Goal: Task Accomplishment & Management: Use online tool/utility

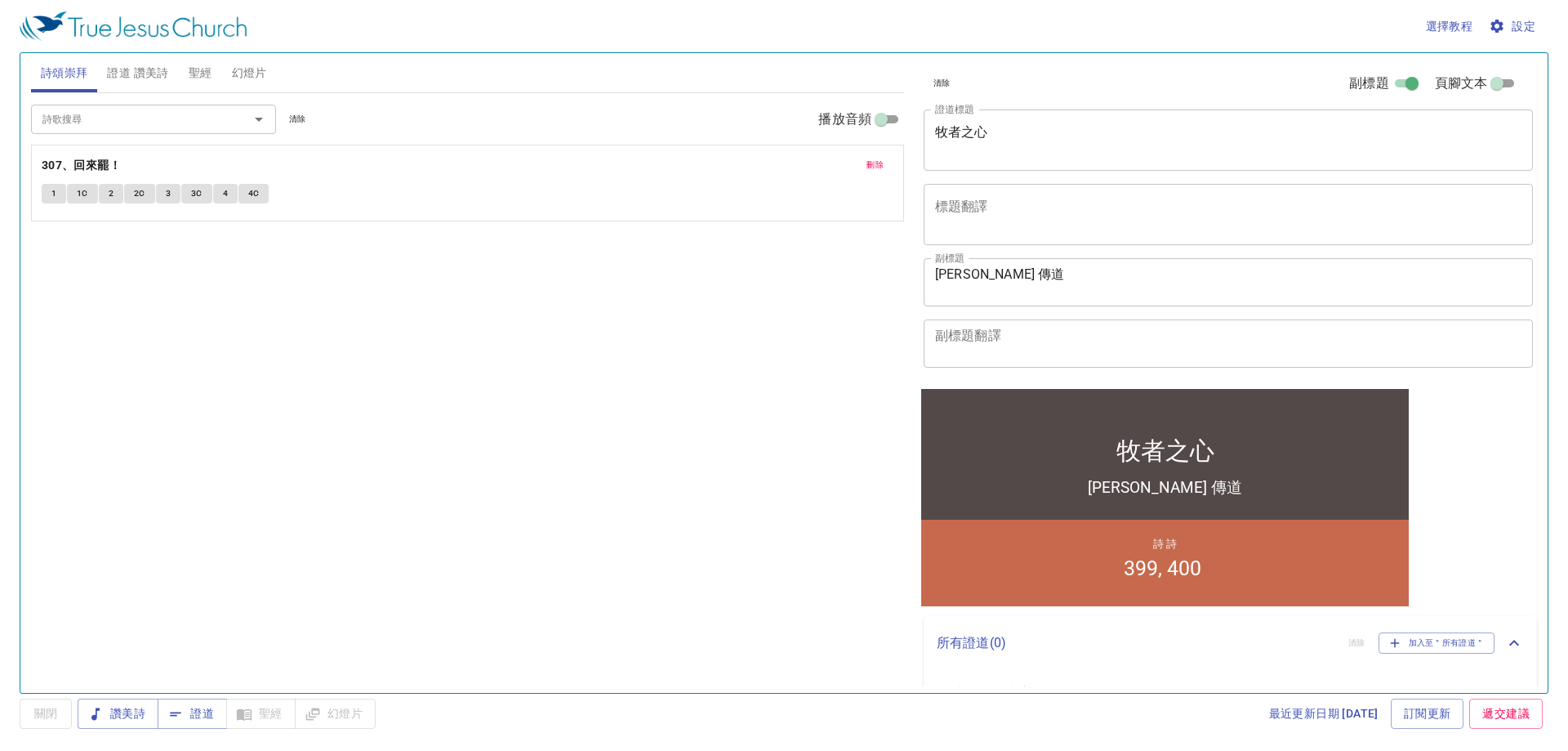
click at [913, 134] on textarea "牧者之心" at bounding box center [1228, 139] width 586 height 31
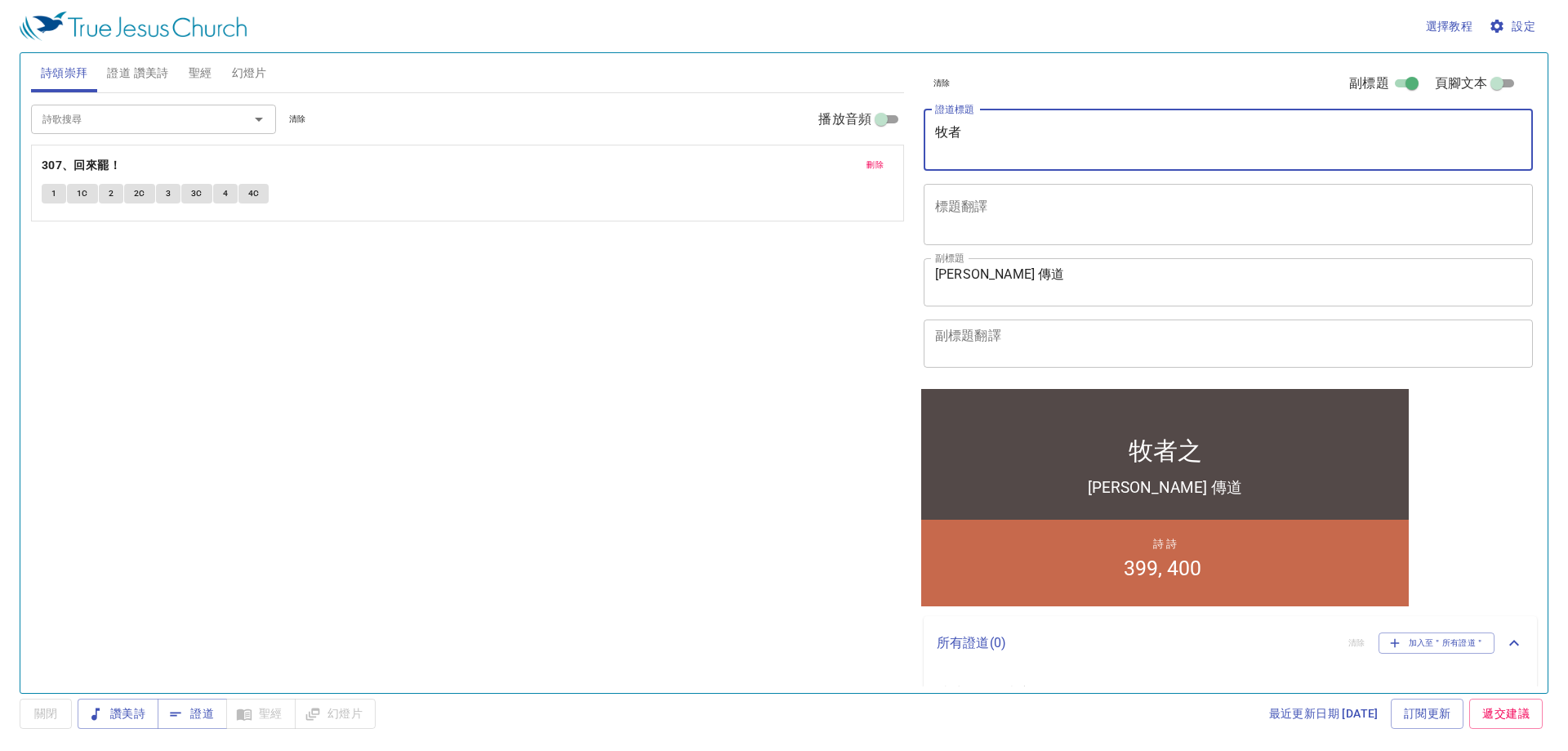
type textarea "牧"
type textarea "恩"
type textarea "尊"
type textarea "聰"
type textarea "宗"
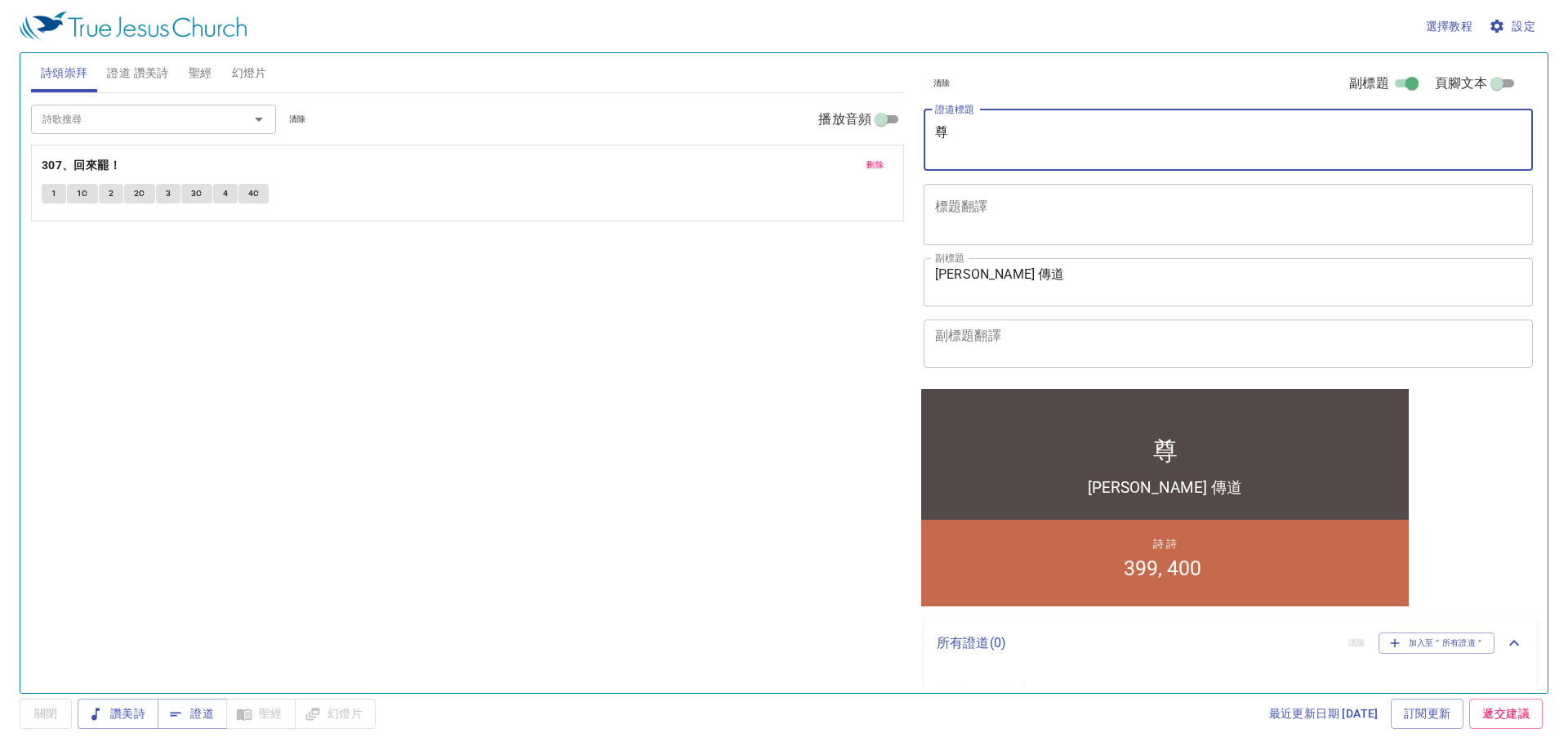
type textarea "遵"
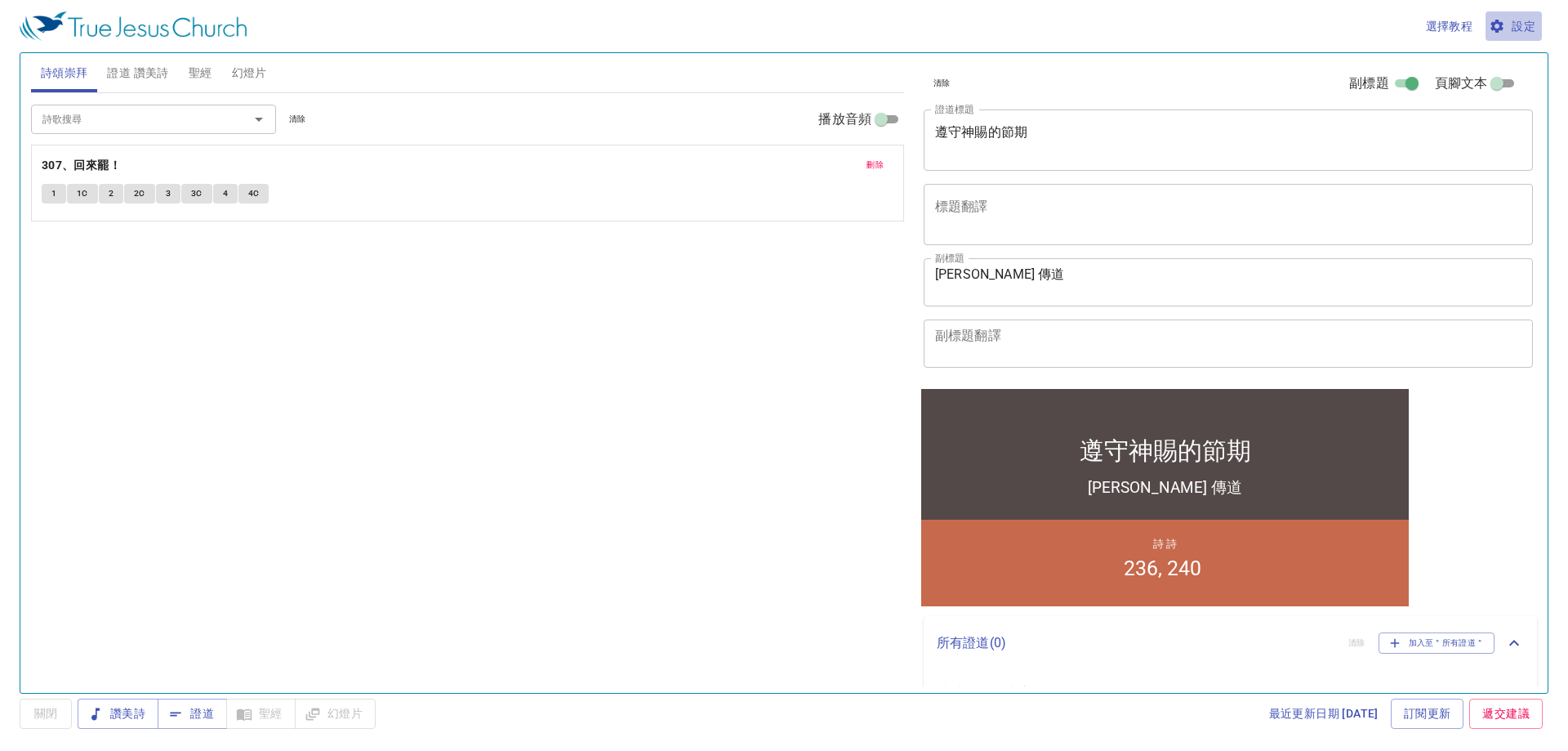
click at [1523, 27] on span "設定" at bounding box center [1513, 26] width 43 height 20
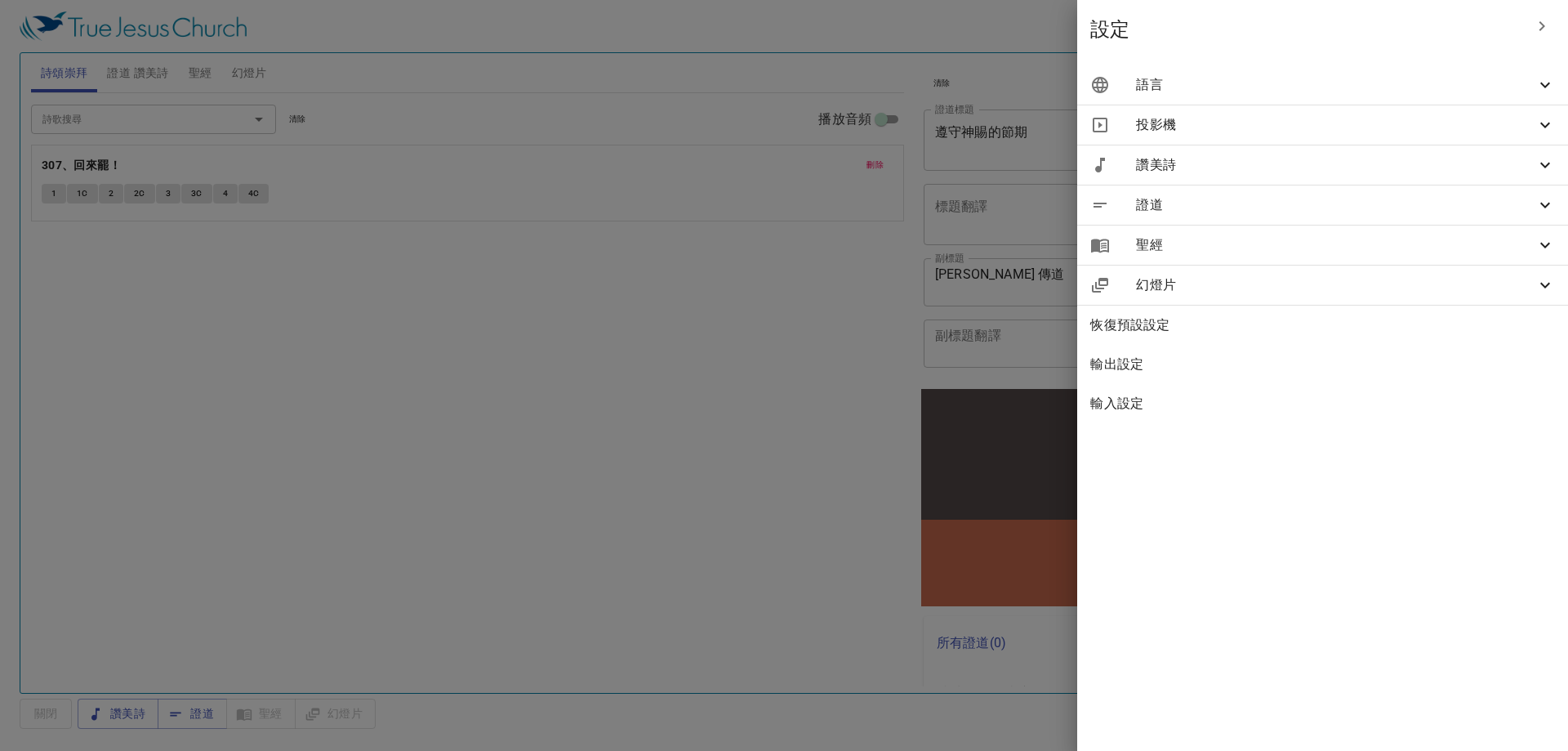
click at [1386, 88] on span "語言" at bounding box center [1335, 85] width 399 height 19
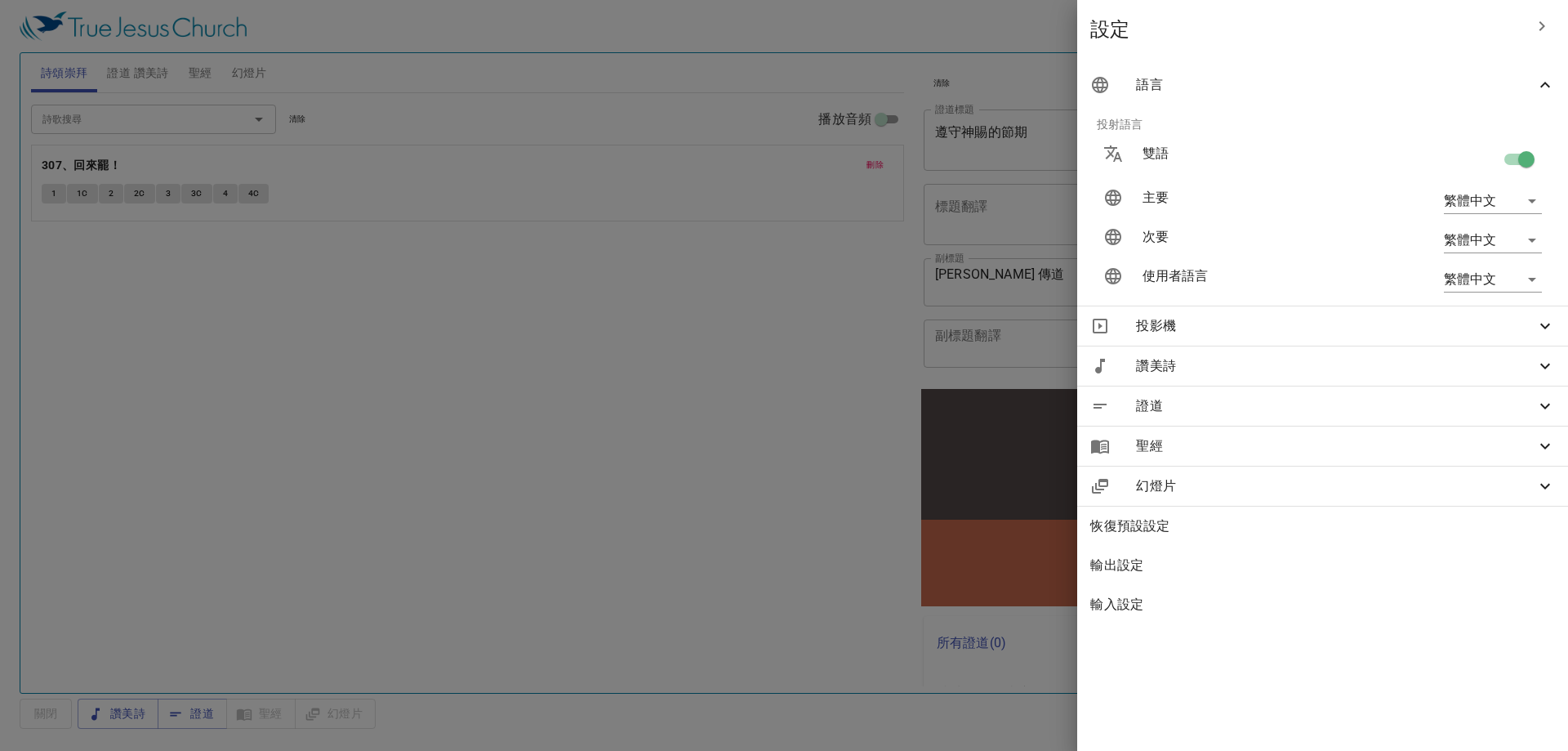
click at [1507, 161] on input "checkbox" at bounding box center [1526, 162] width 93 height 31
checkbox input "false"
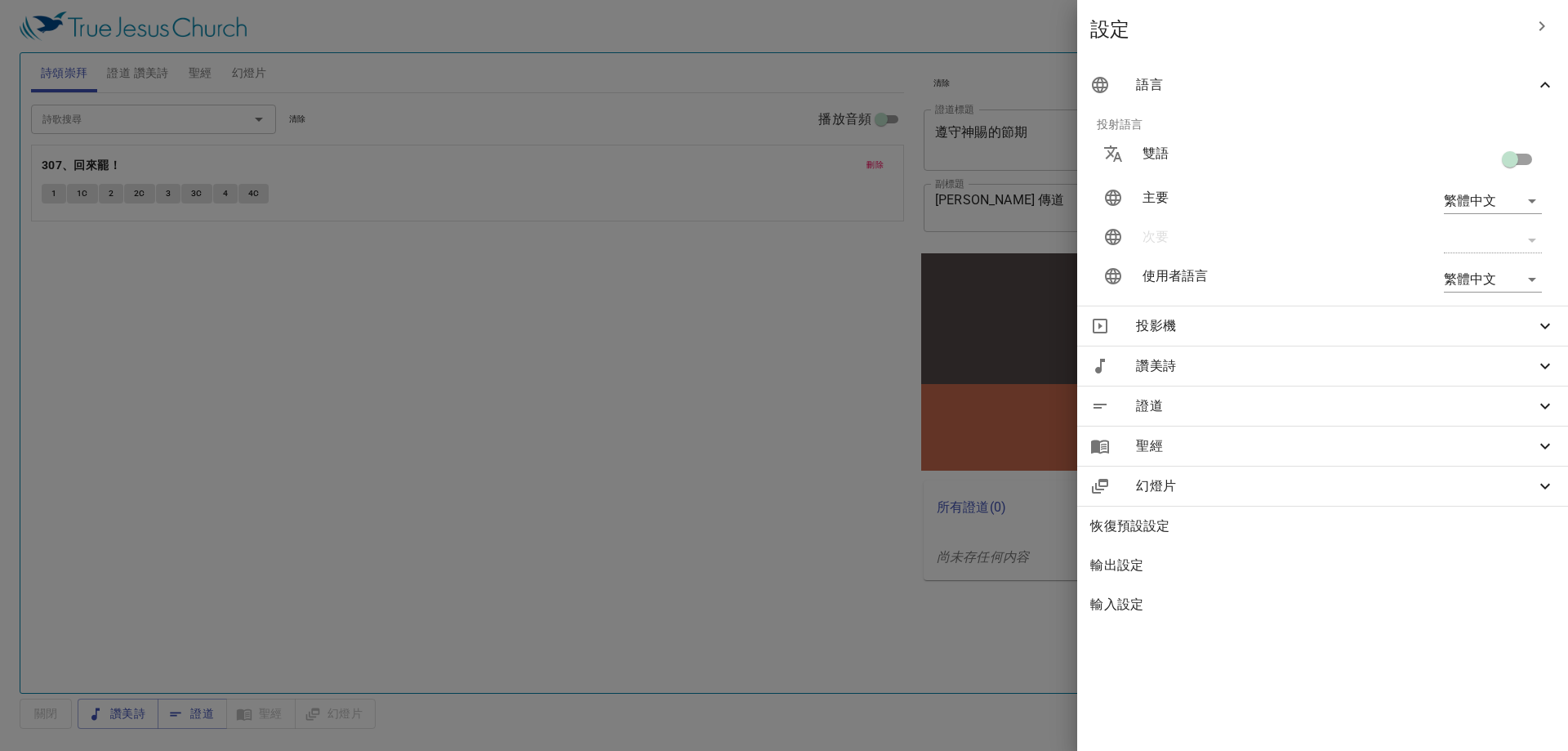
click at [678, 465] on div at bounding box center [784, 376] width 1568 height 751
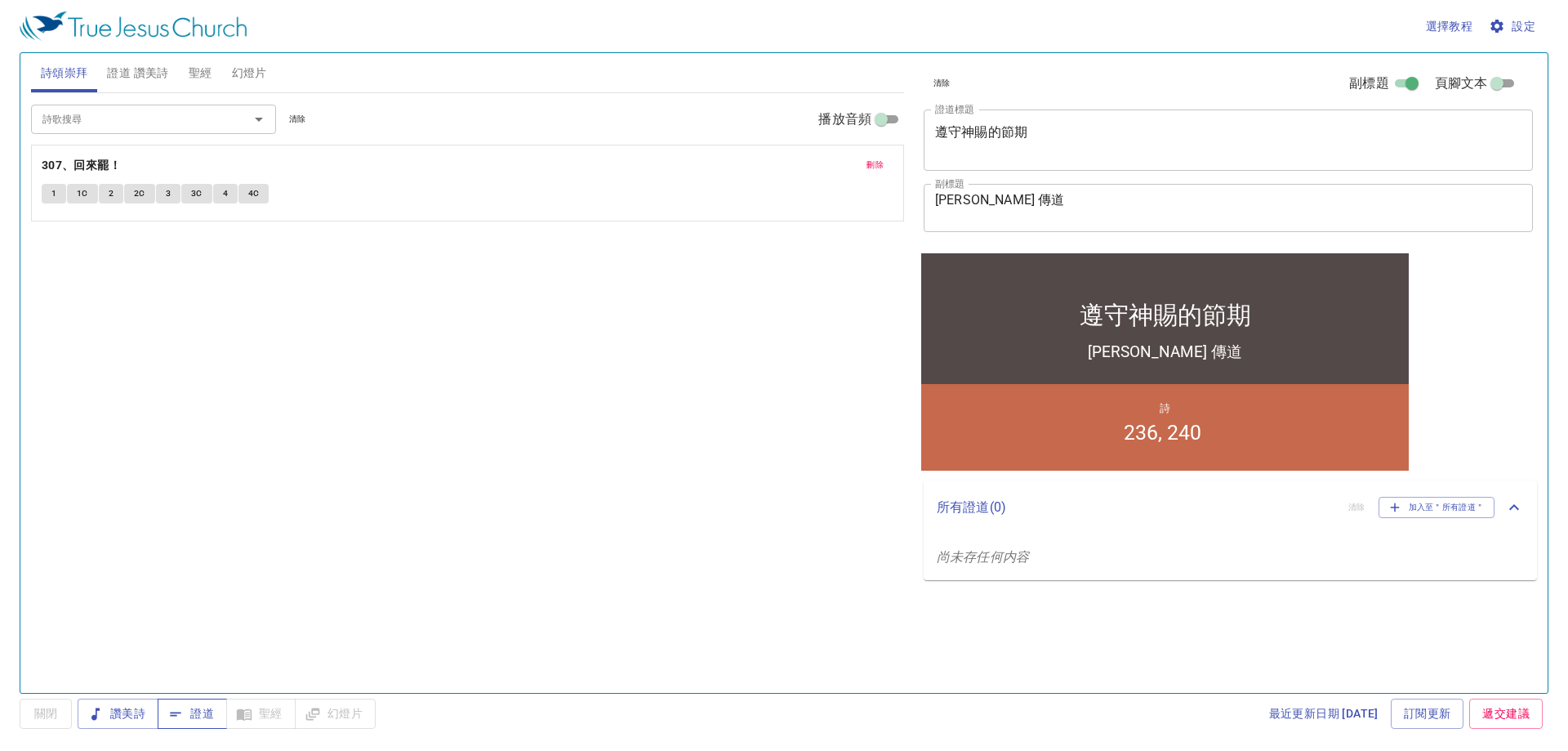
click at [169, 703] on button "證道" at bounding box center [192, 714] width 69 height 30
click at [158, 70] on span "證道 讚美詩" at bounding box center [137, 73] width 61 height 20
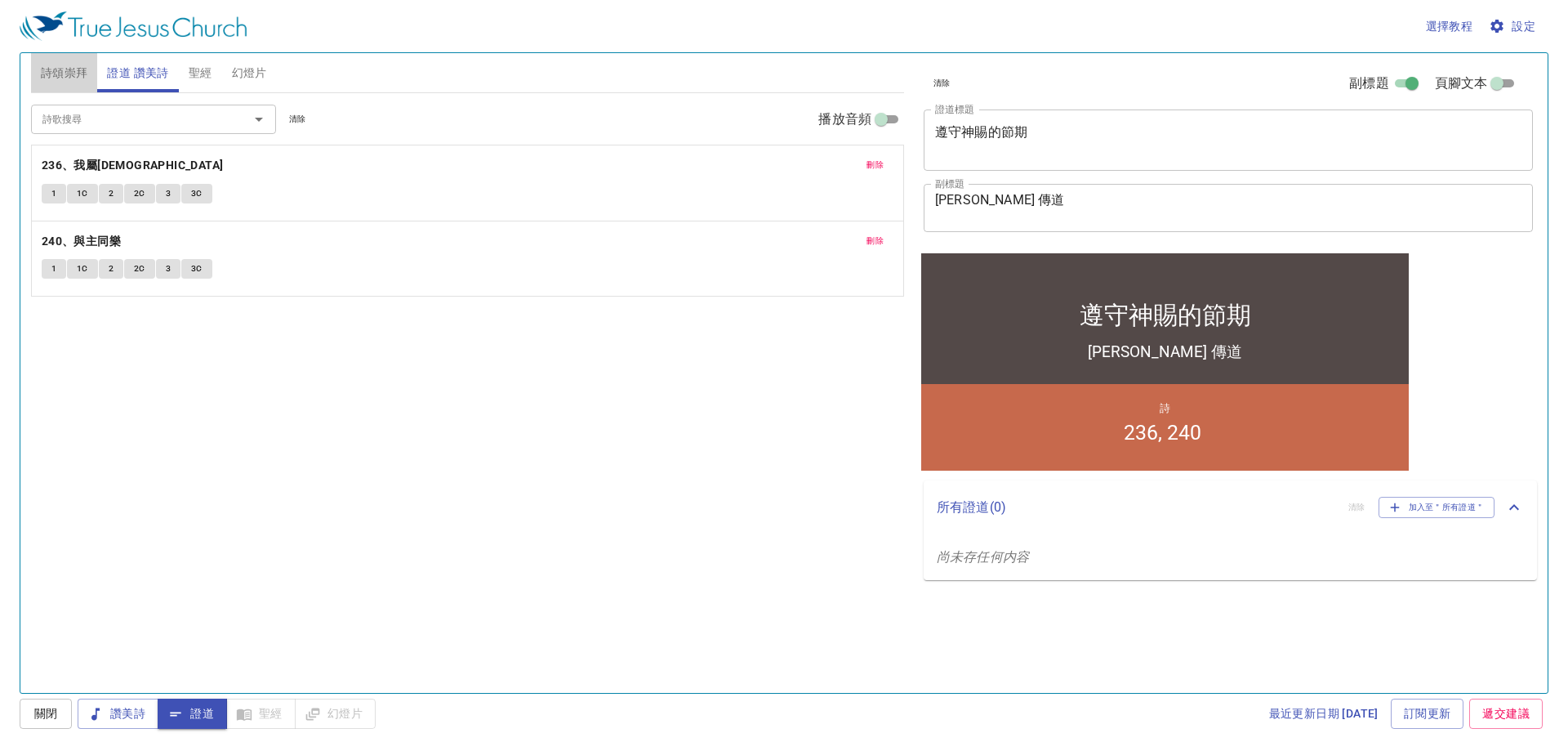
click at [74, 69] on span "詩頌崇拜" at bounding box center [65, 73] width 48 height 20
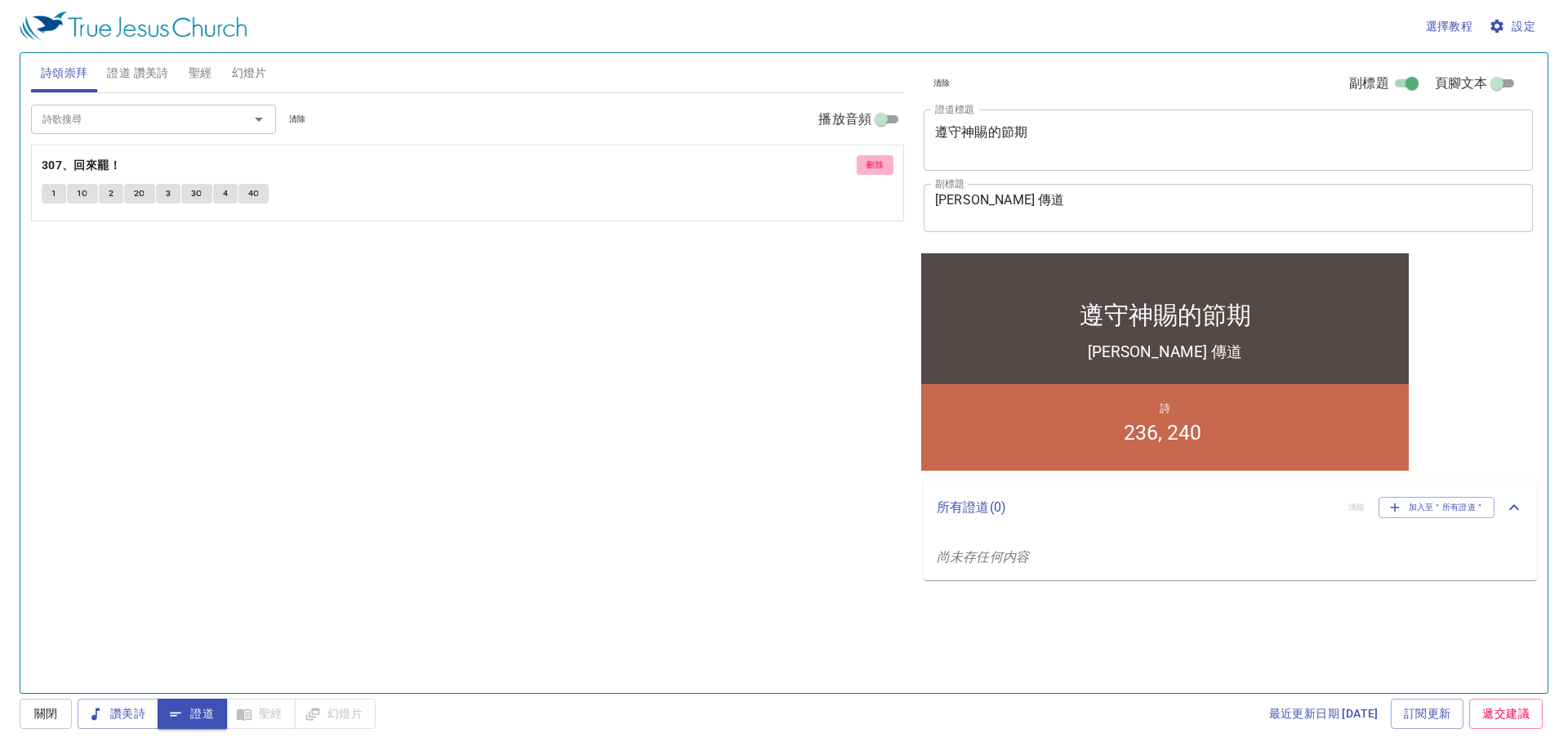
click at [878, 165] on span "刪除" at bounding box center [875, 165] width 17 height 15
click at [790, 443] on div "詩歌搜尋 詩歌搜尋 清除 播放音頻 詩頌崇拜還未選讚美詩" at bounding box center [467, 385] width 873 height 585
click at [189, 116] on input "詩歌搜尋" at bounding box center [129, 119] width 187 height 19
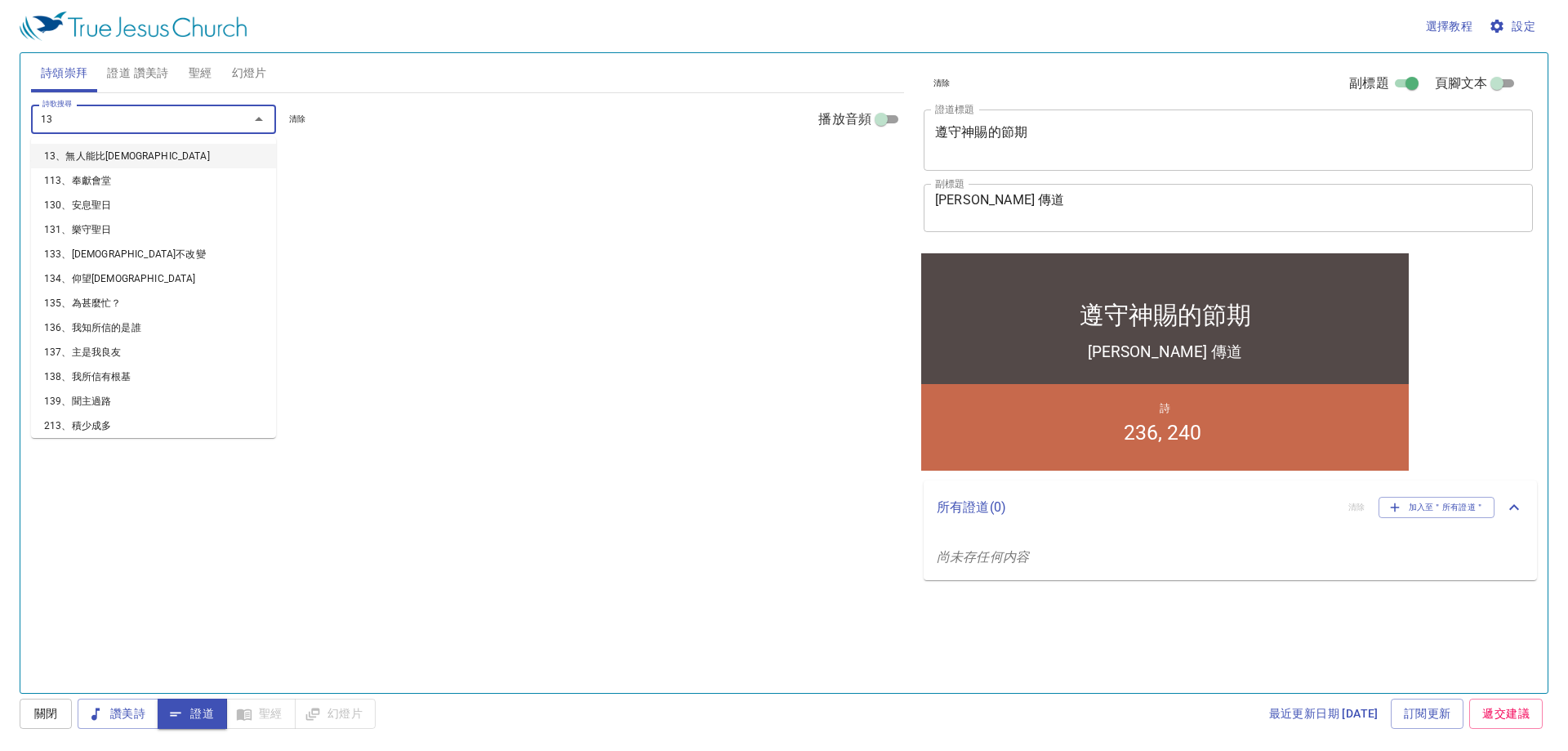
type input "134"
type input "142"
type input "143"
type input "136"
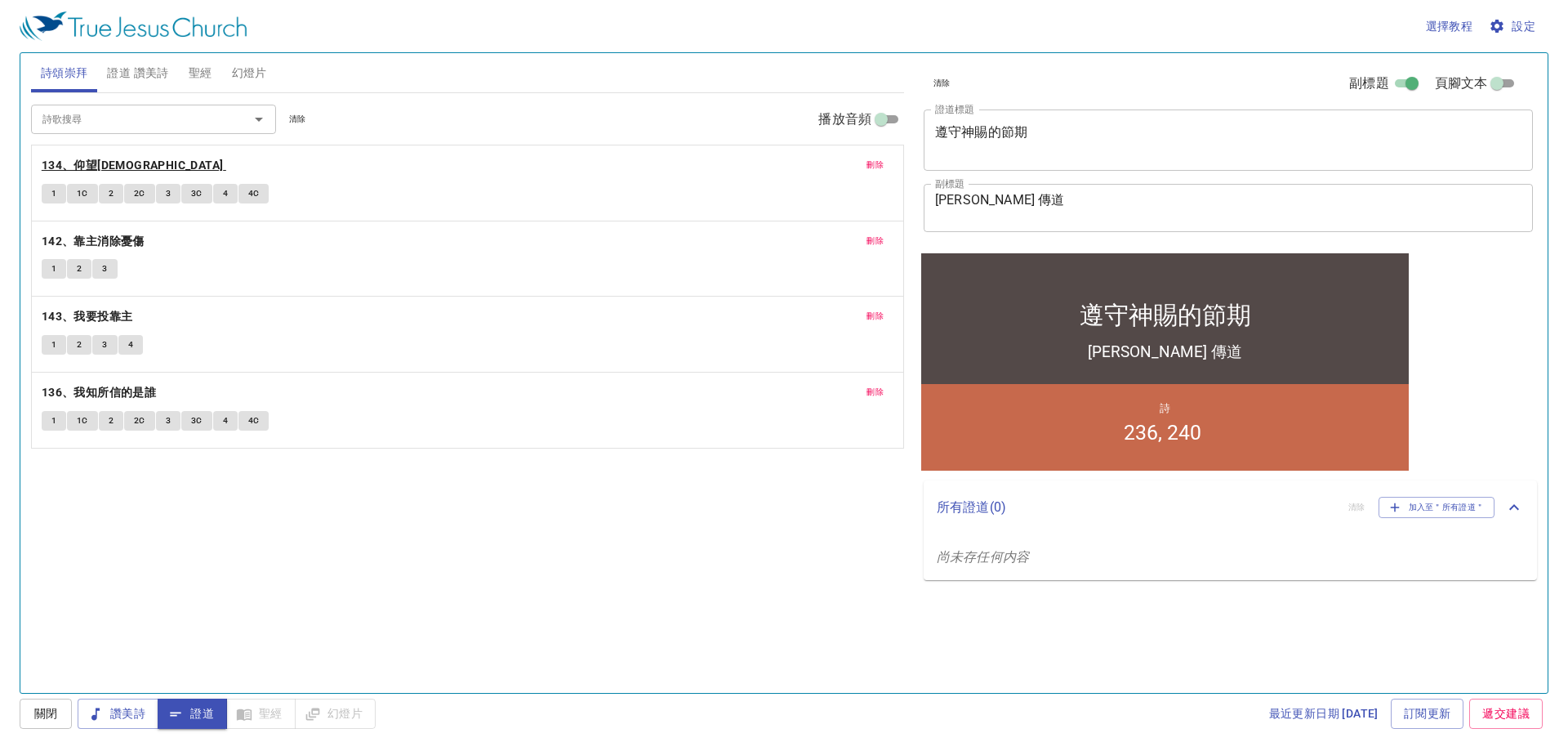
click at [94, 164] on b "134、仰望救主" at bounding box center [133, 165] width 182 height 20
click at [52, 189] on span "1" at bounding box center [54, 193] width 5 height 15
click at [878, 161] on span "刪除" at bounding box center [875, 165] width 17 height 15
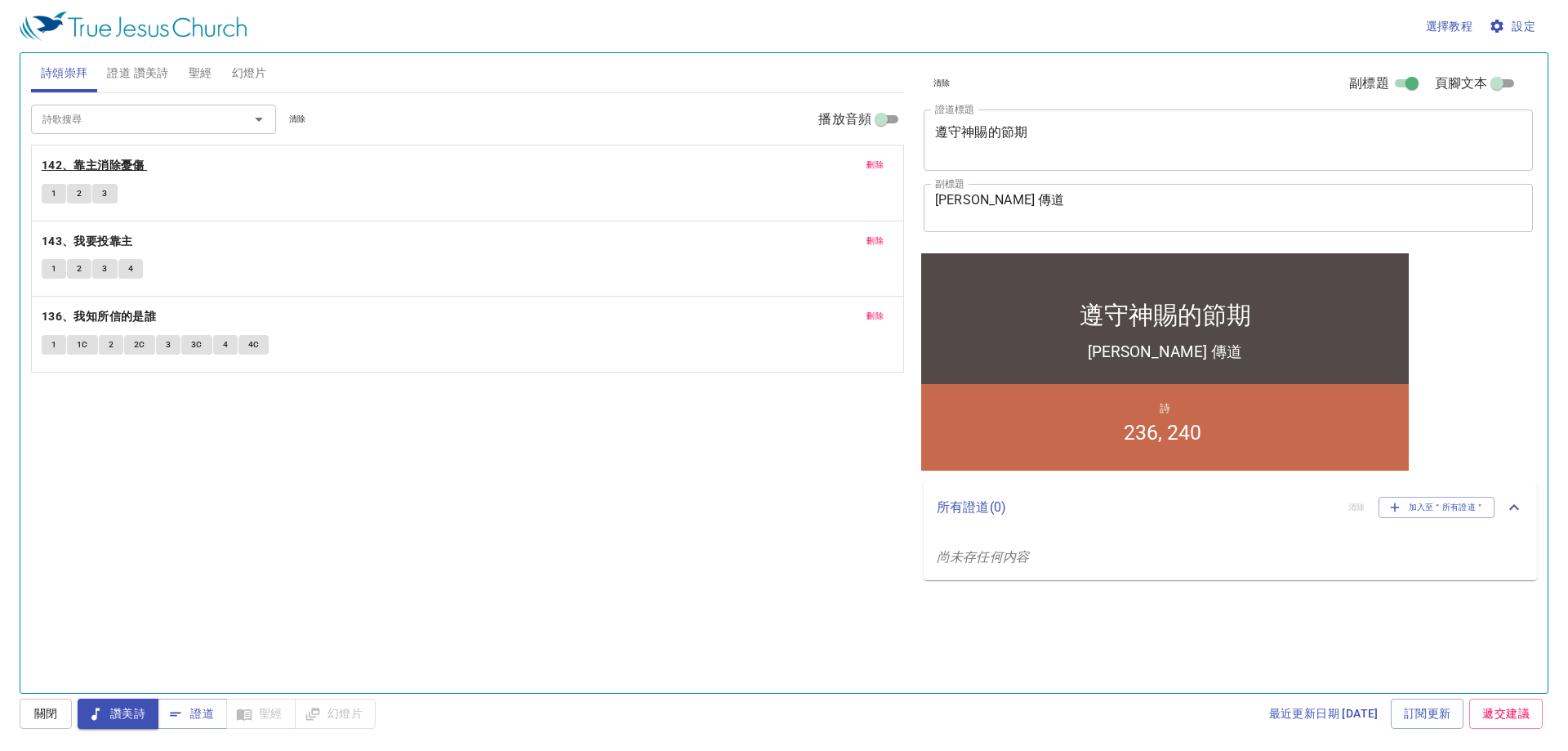
click at [126, 155] on b "142、靠主消除憂傷" at bounding box center [93, 165] width 103 height 20
click at [54, 189] on span "1" at bounding box center [54, 193] width 5 height 15
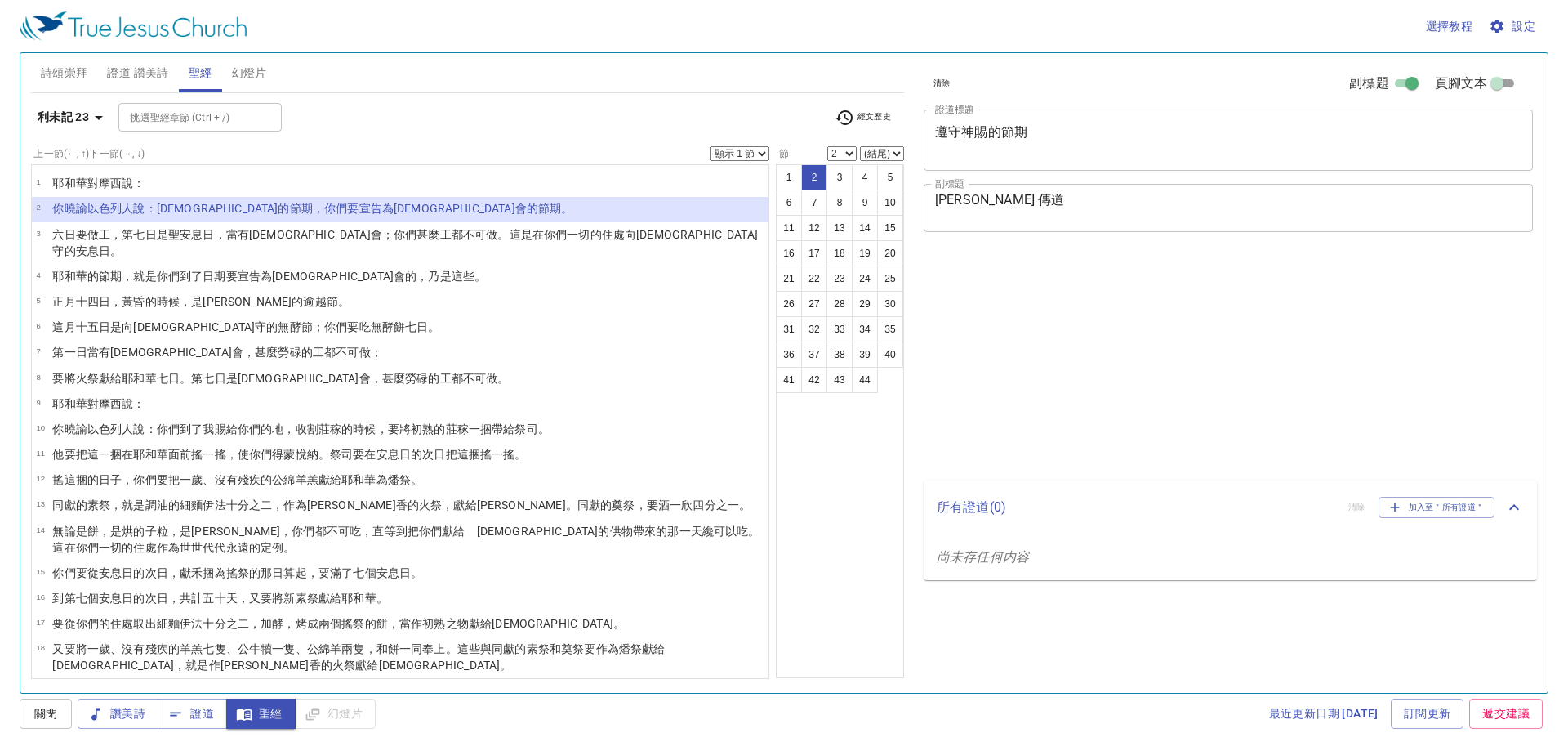
select select "2"
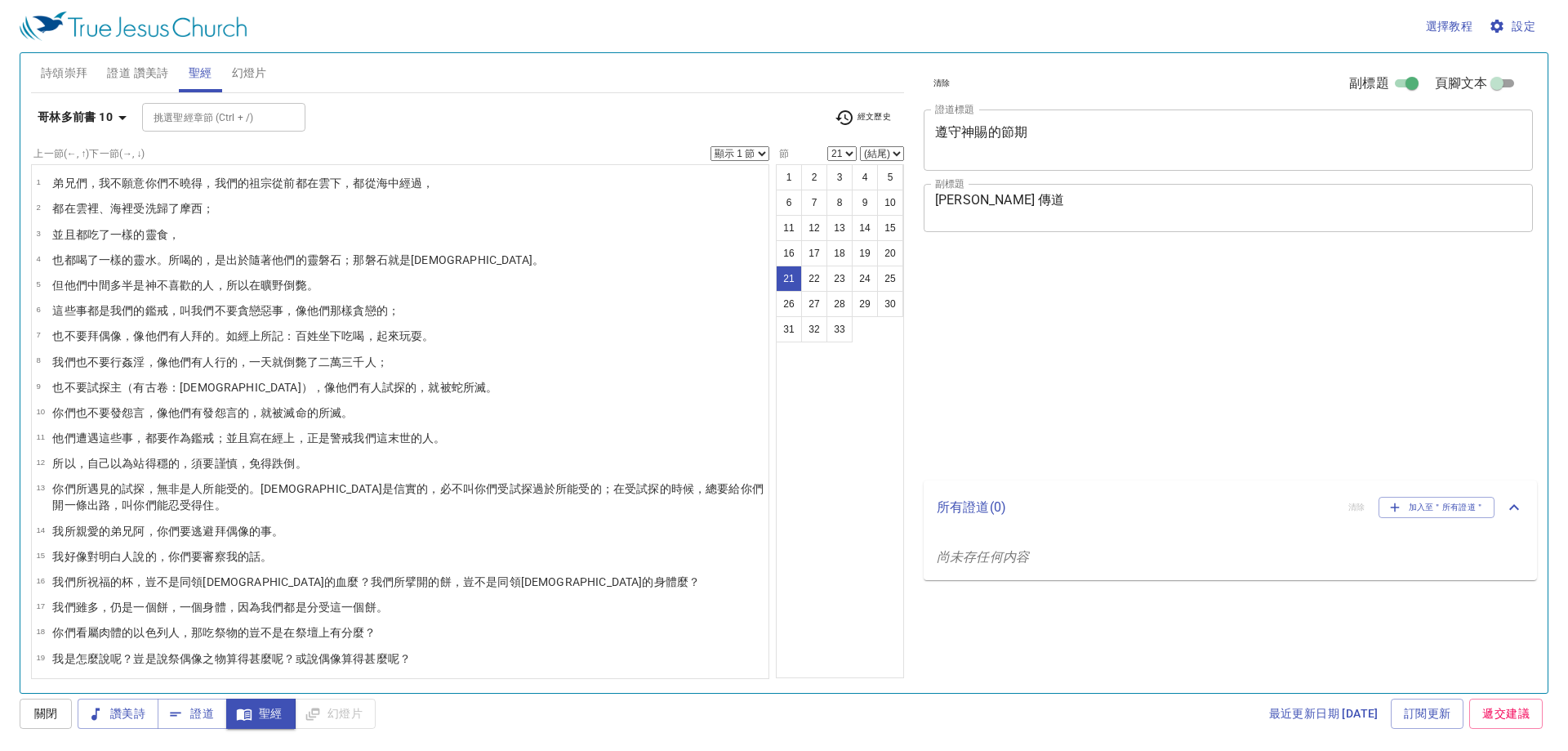
select select "21"
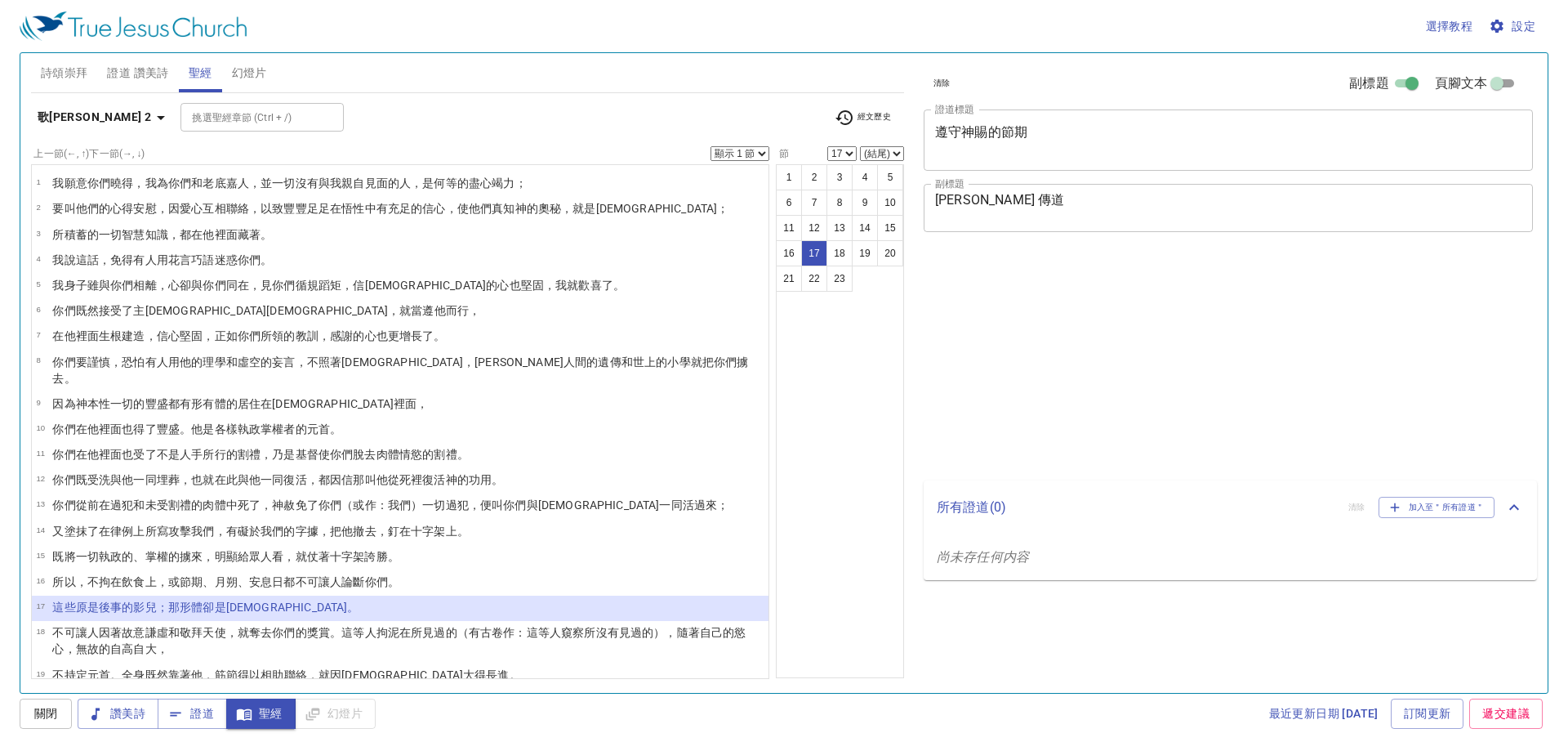
select select "17"
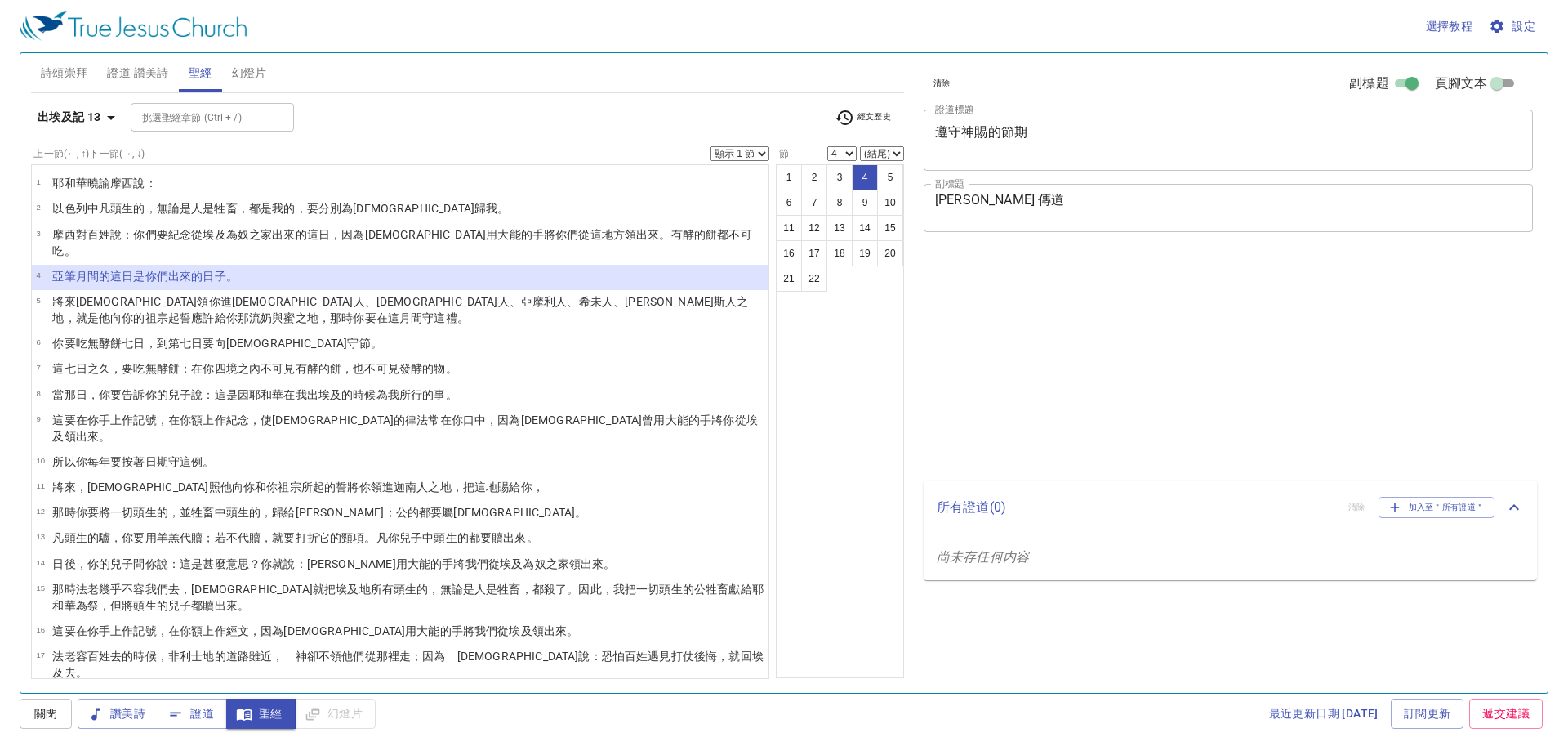
select select "4"
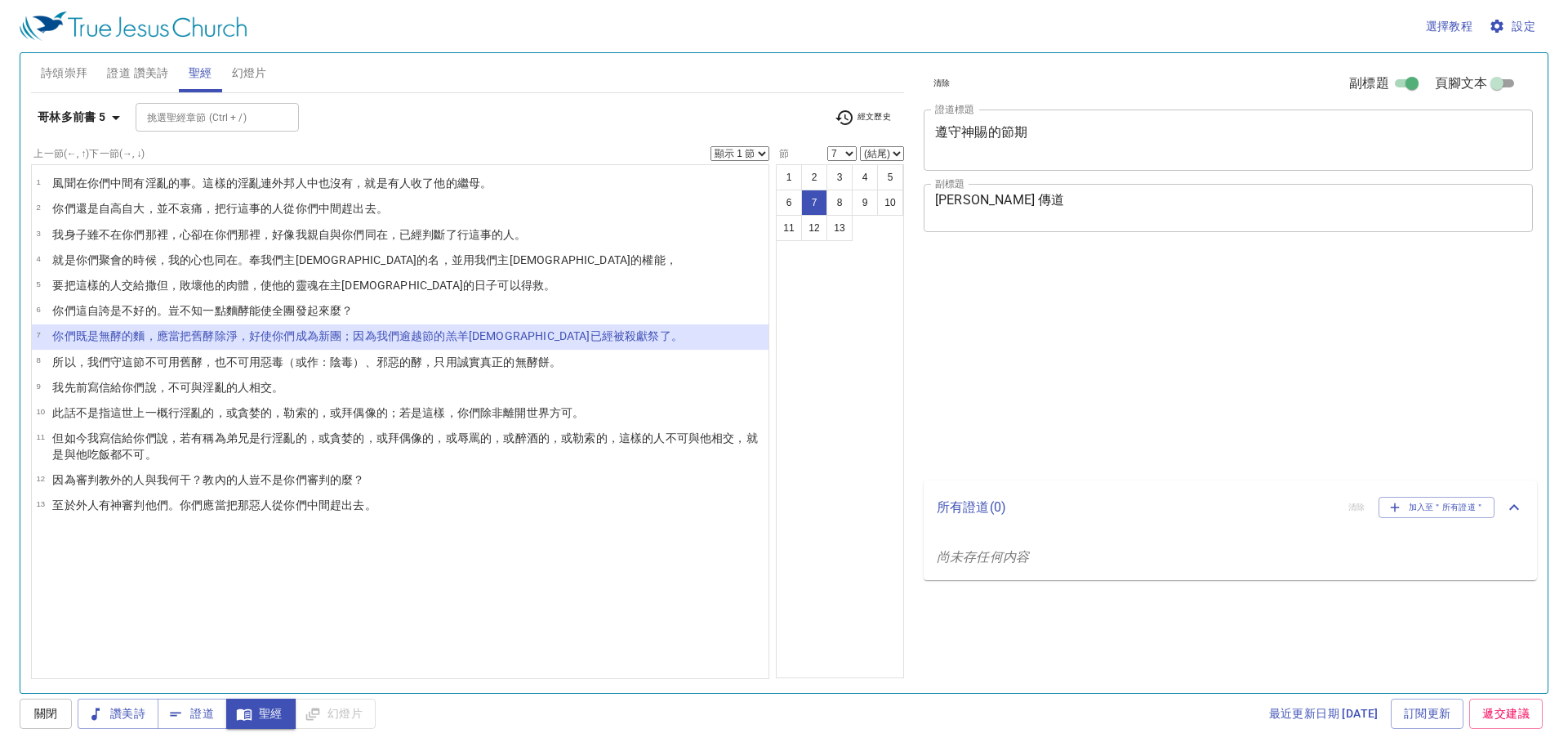
select select "7"
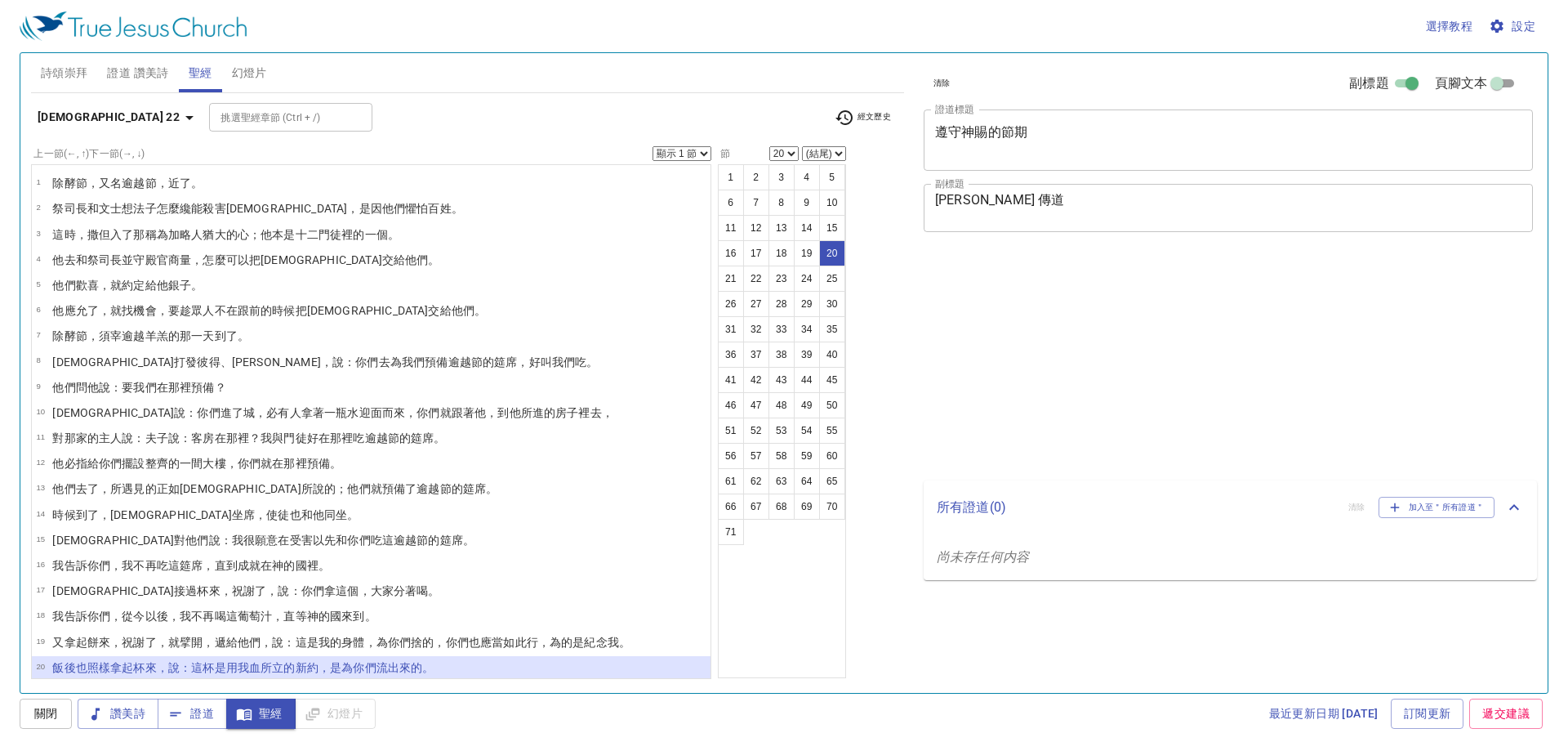
select select "20"
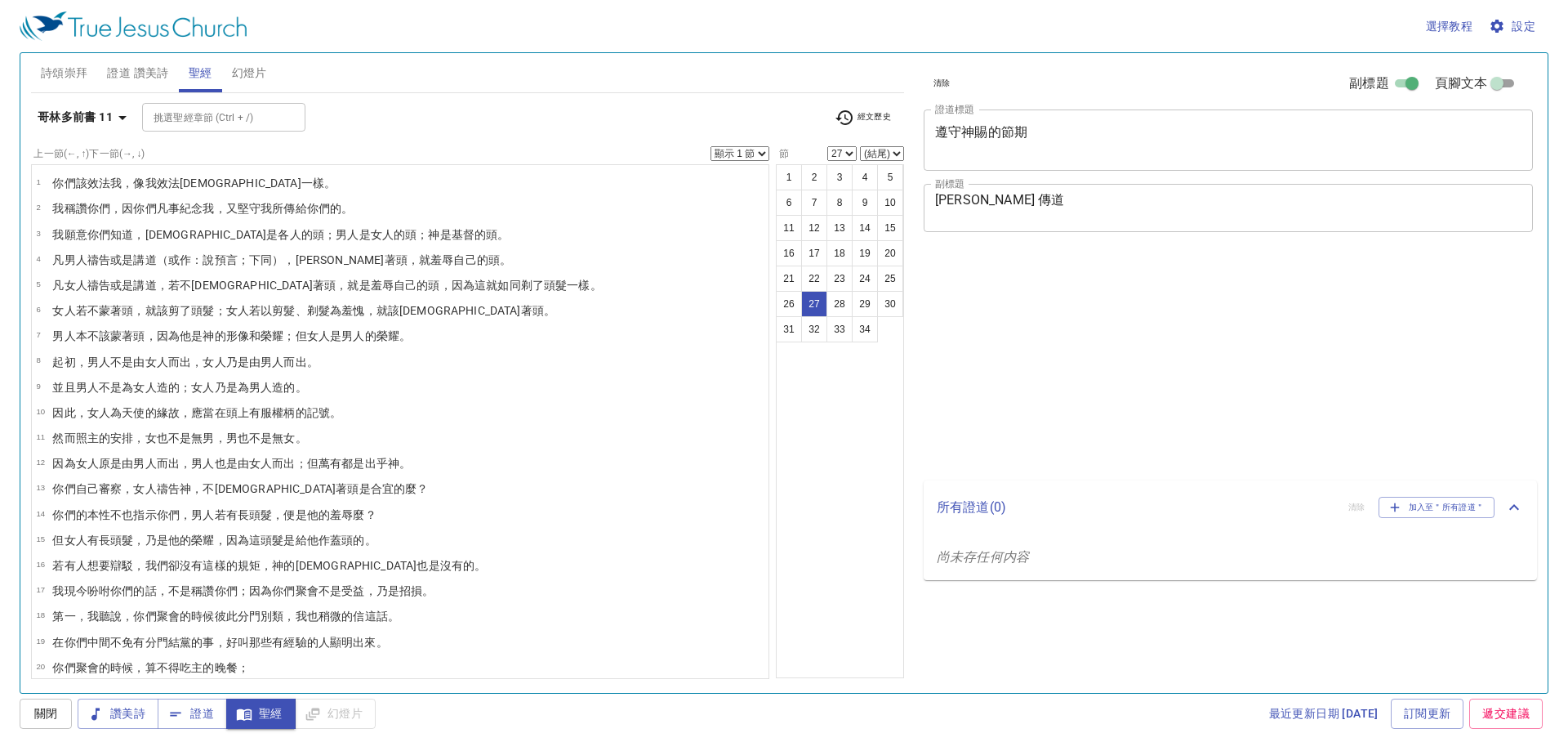
select select "27"
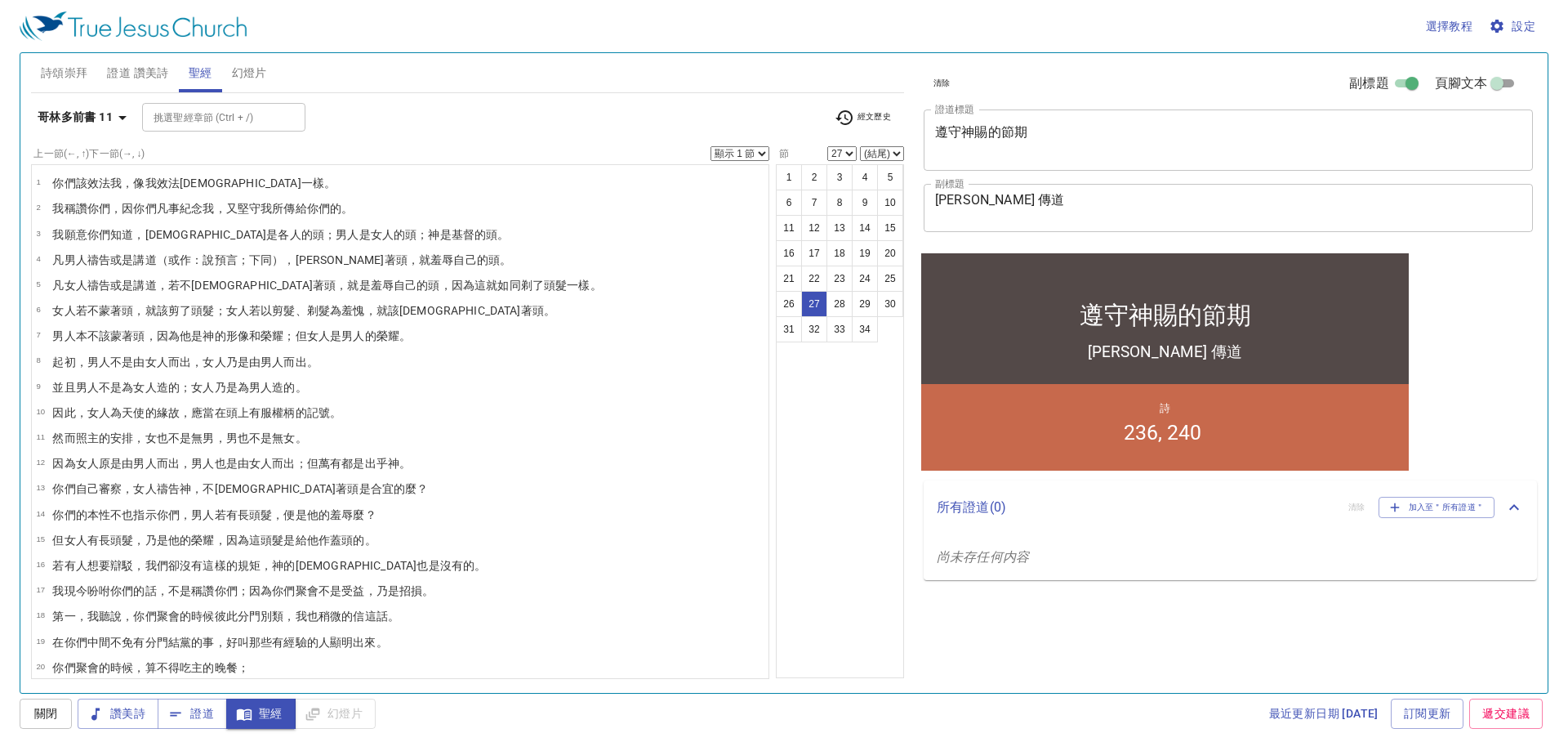
scroll to position [323, 0]
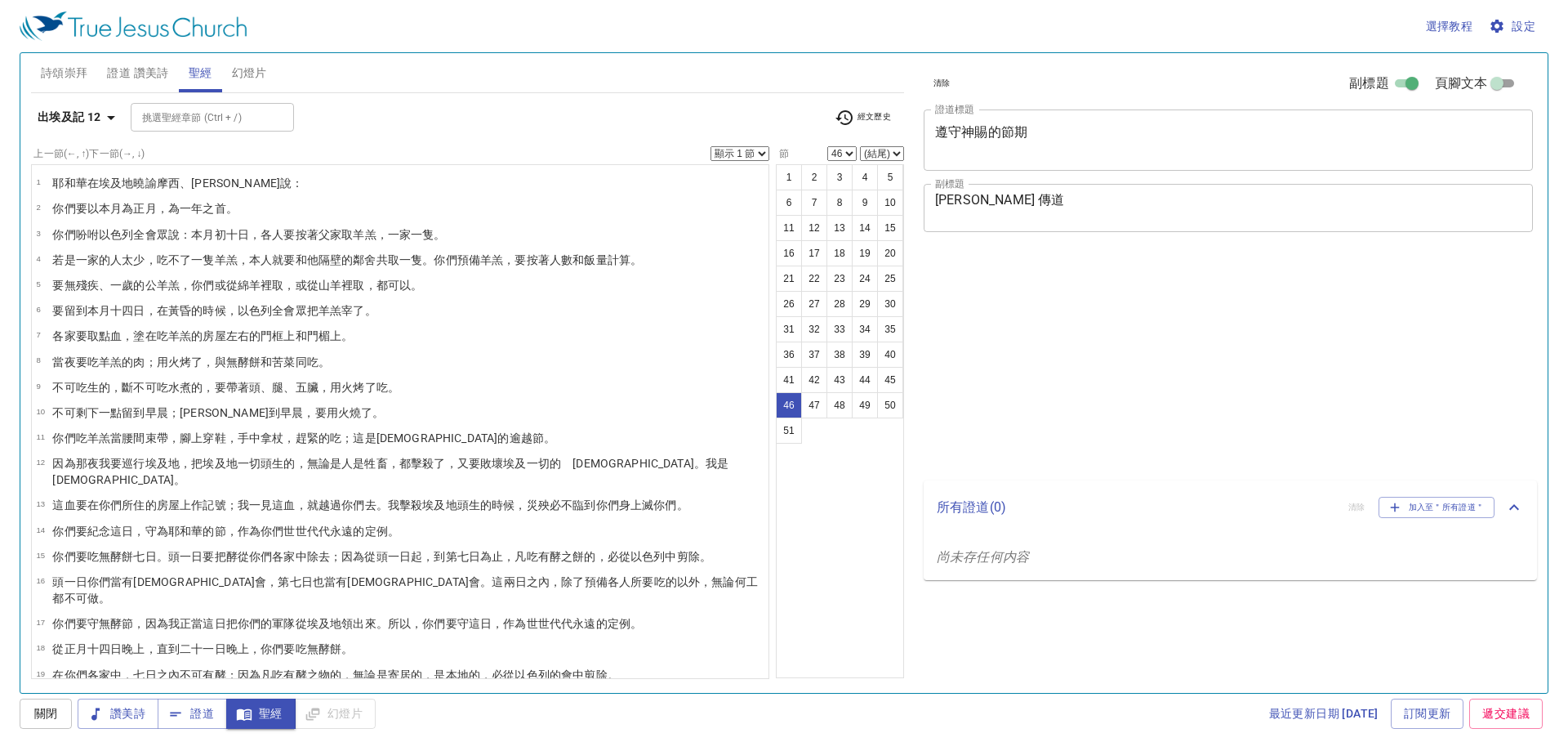
select select "46"
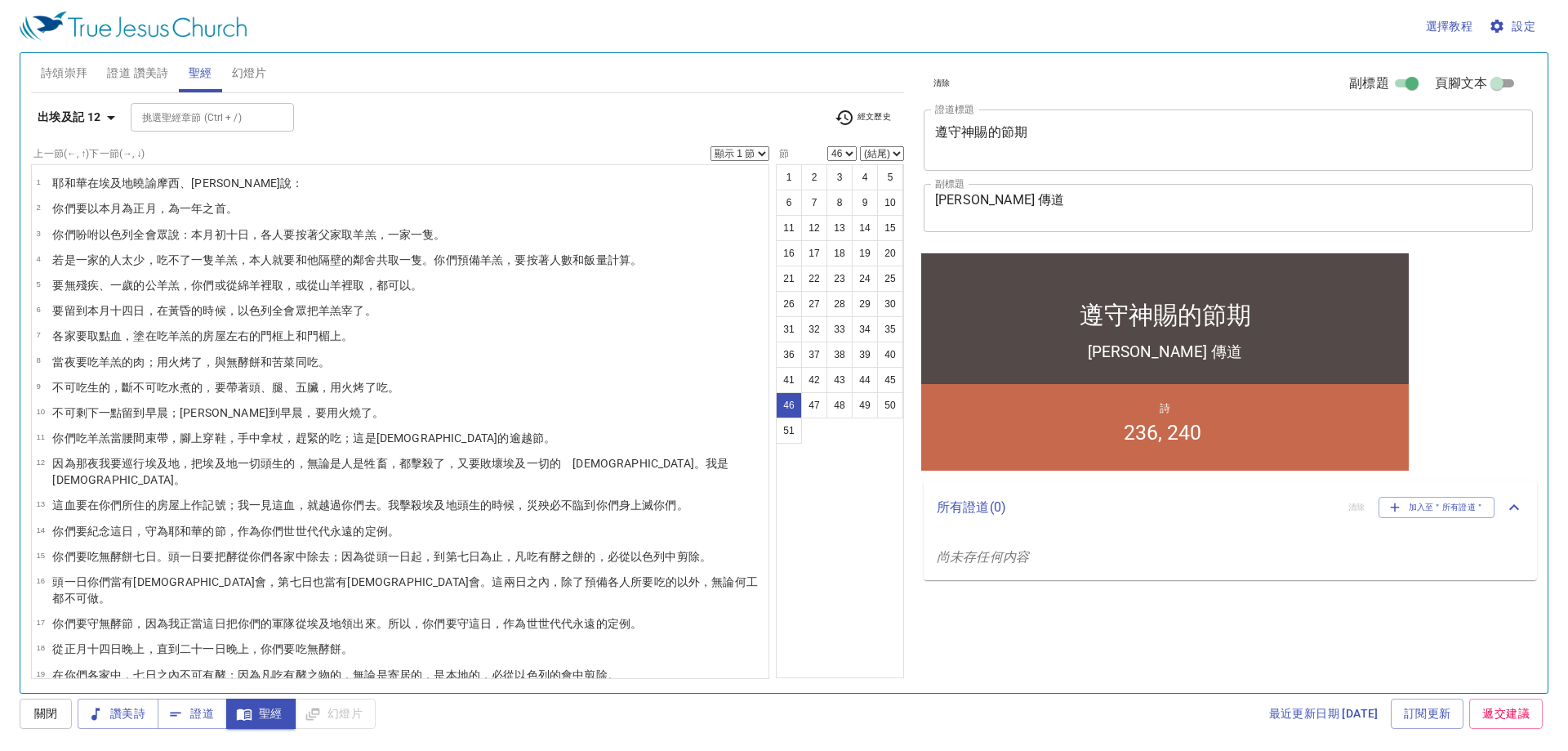
scroll to position [832, 0]
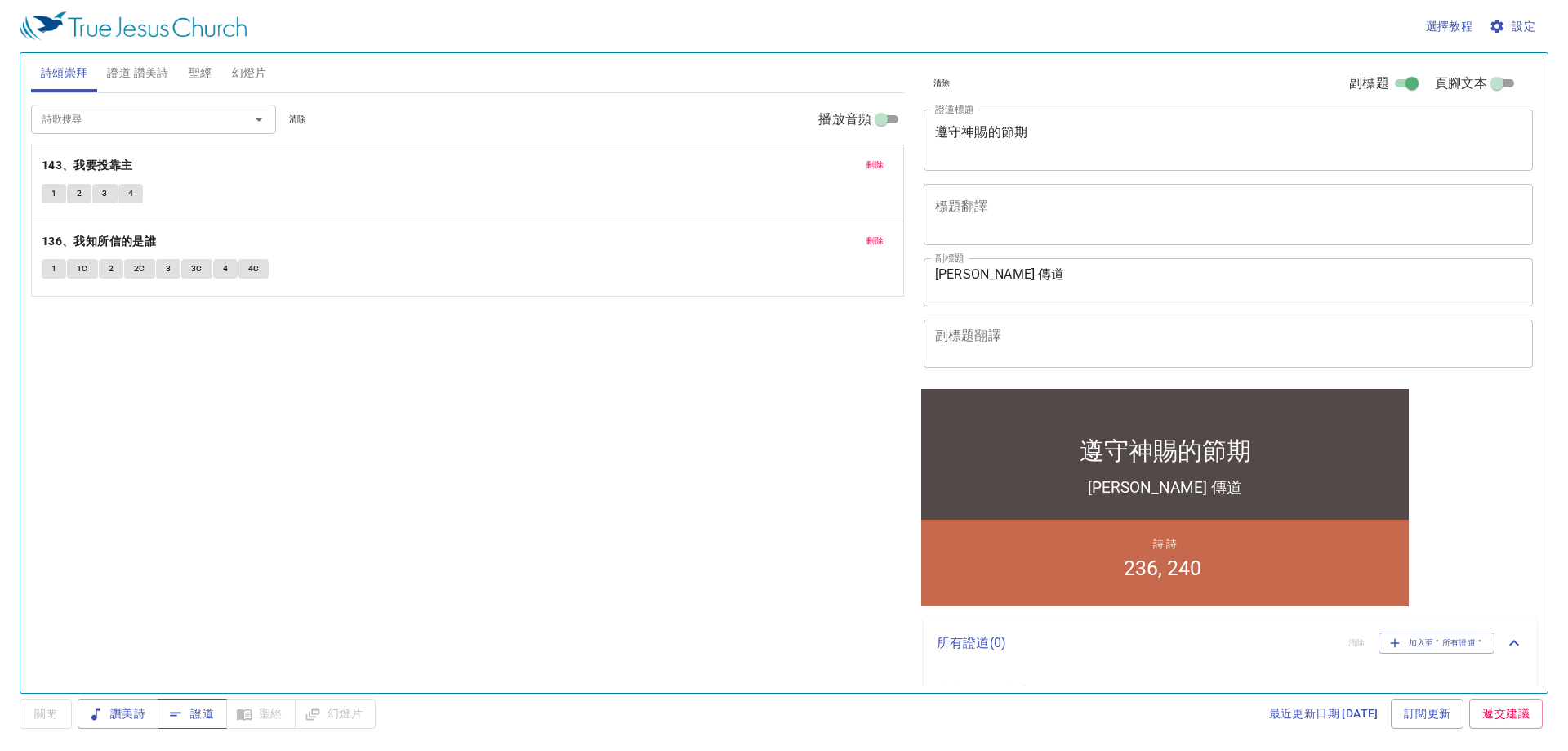
click at [201, 720] on span "證道" at bounding box center [192, 713] width 43 height 20
